Goal: Check status: Check status

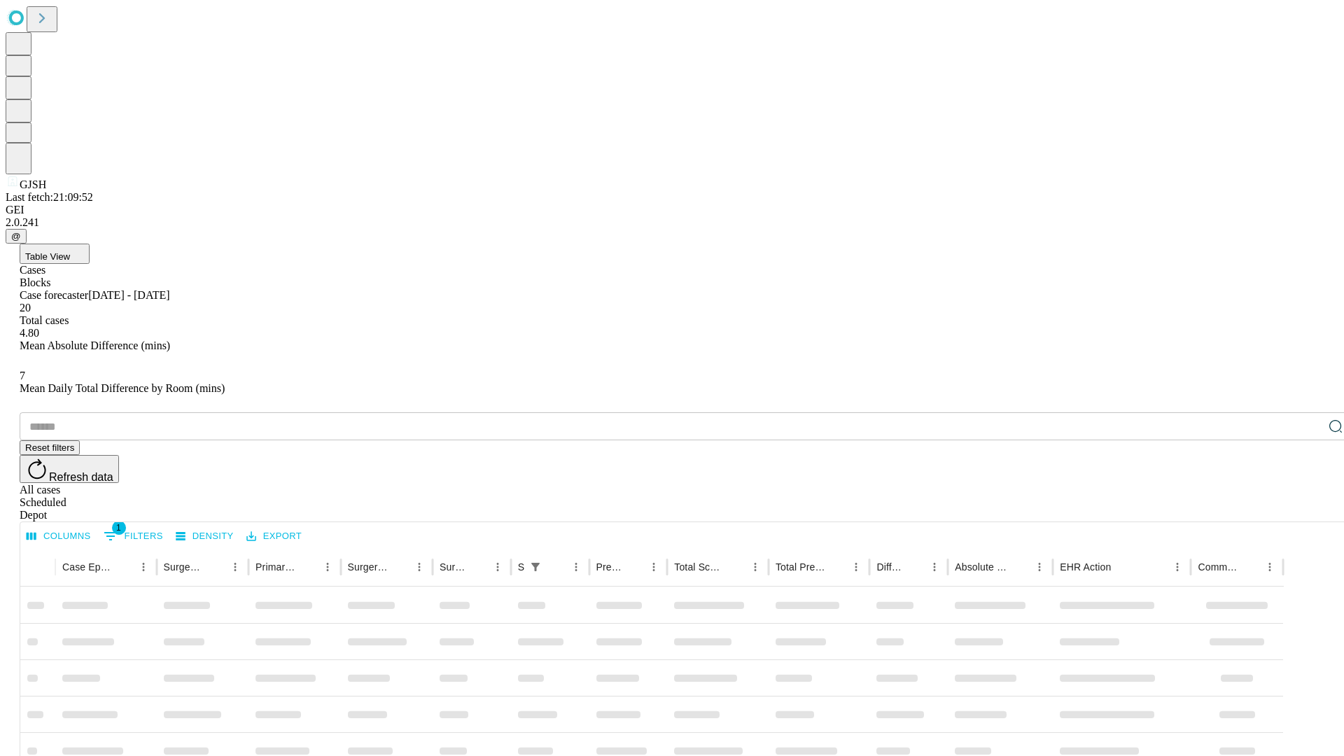
click at [1308, 509] on div "Depot" at bounding box center [686, 515] width 1333 height 13
click at [1194, 484] on div "All cases" at bounding box center [686, 490] width 1333 height 13
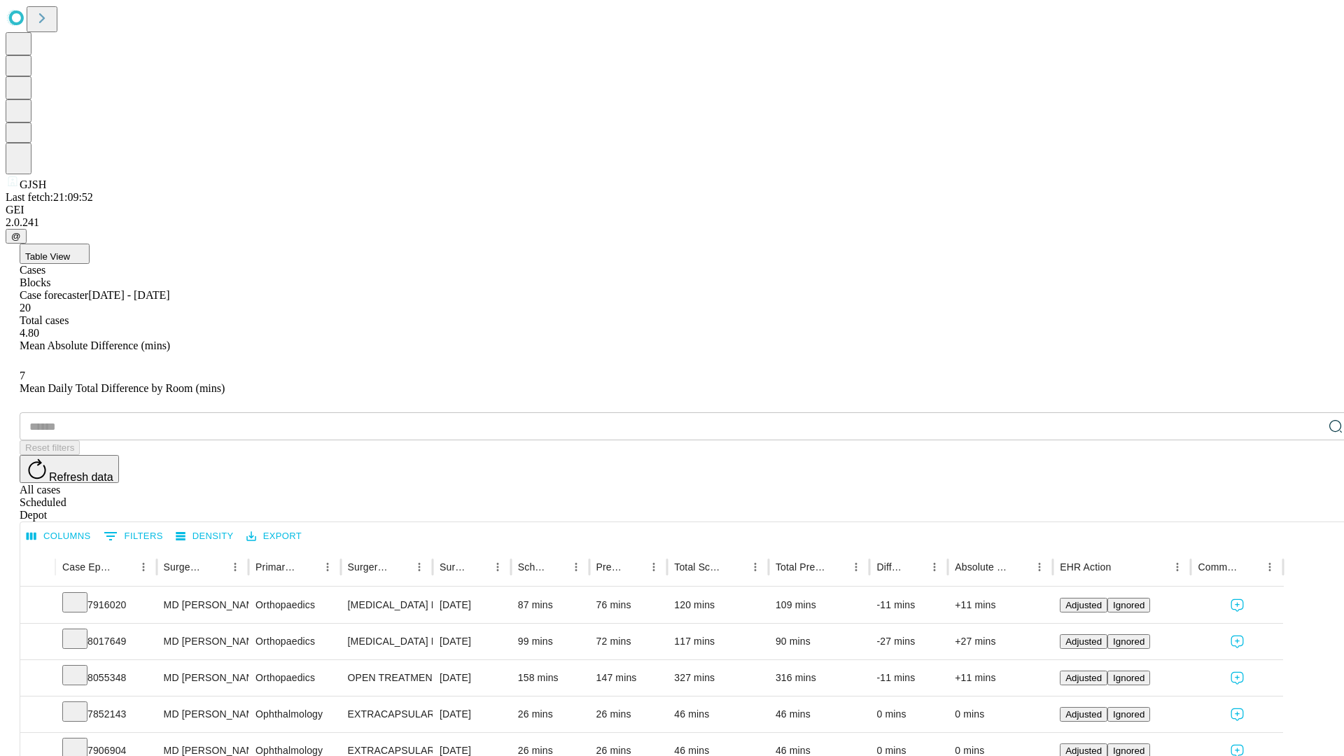
type input "*******"
